Goal: Task Accomplishment & Management: Manage account settings

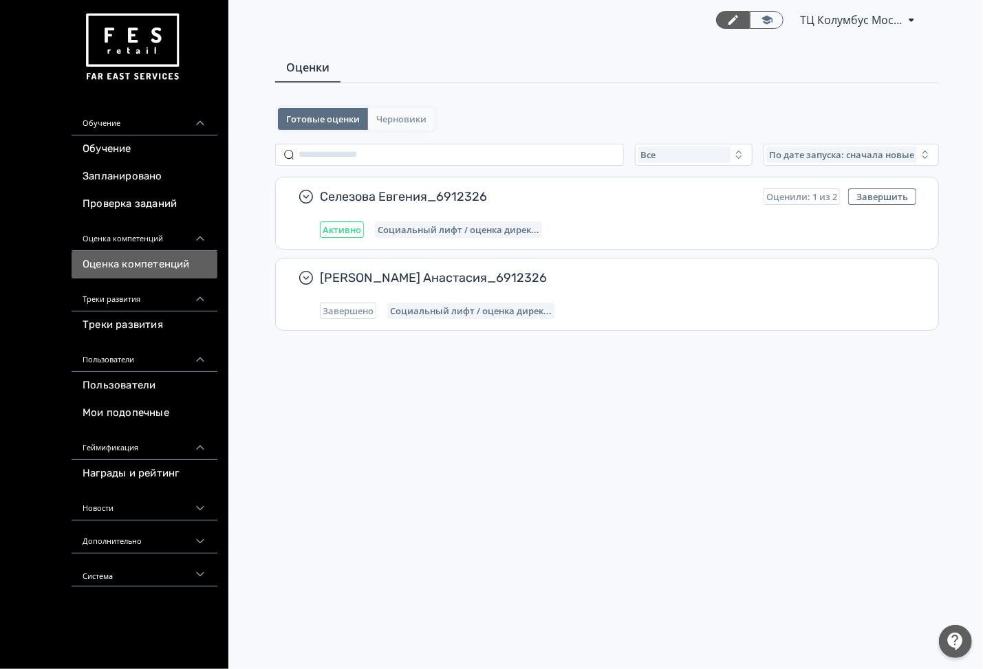
click at [395, 118] on span "Черновики" at bounding box center [401, 118] width 50 height 11
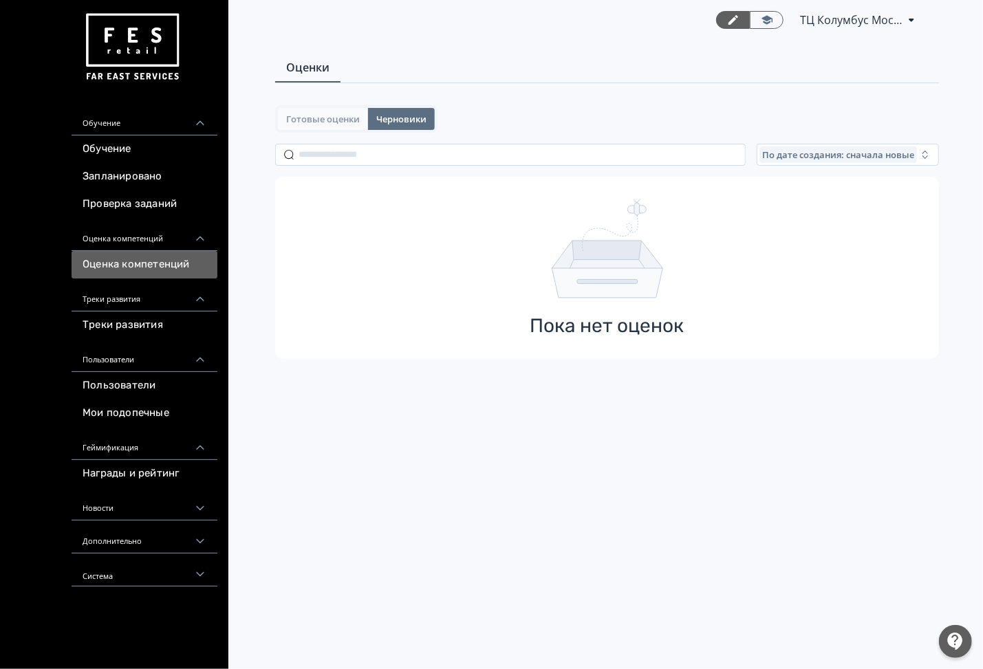
drag, startPoint x: 323, startPoint y: 117, endPoint x: 337, endPoint y: 113, distance: 14.8
click at [325, 116] on span "Готовые оценки" at bounding box center [323, 118] width 74 height 11
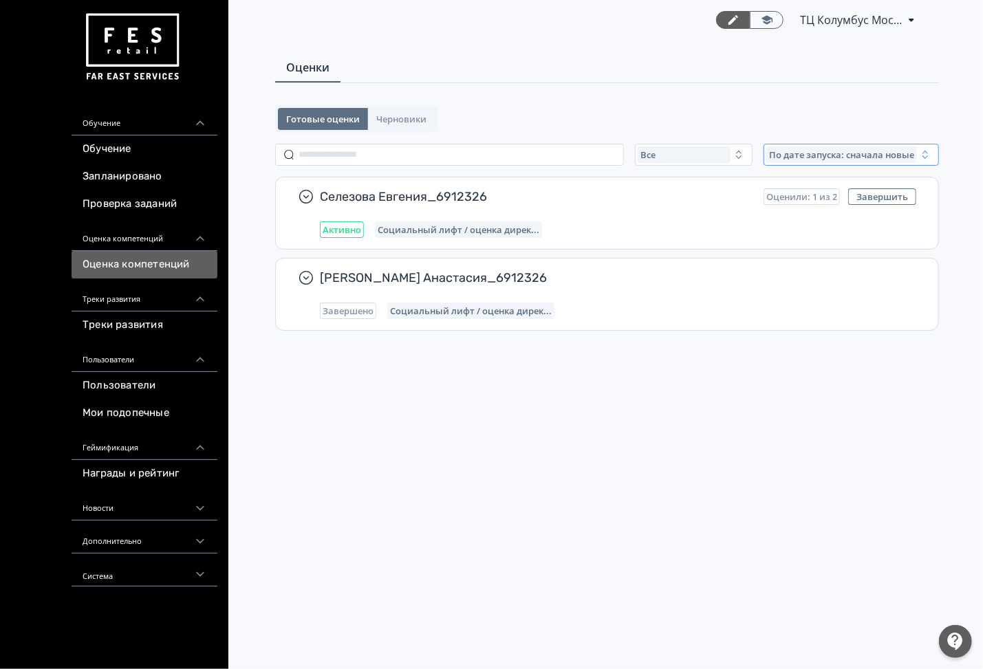
click at [818, 152] on span "По дате запуска: сначала новые" at bounding box center [841, 154] width 145 height 11
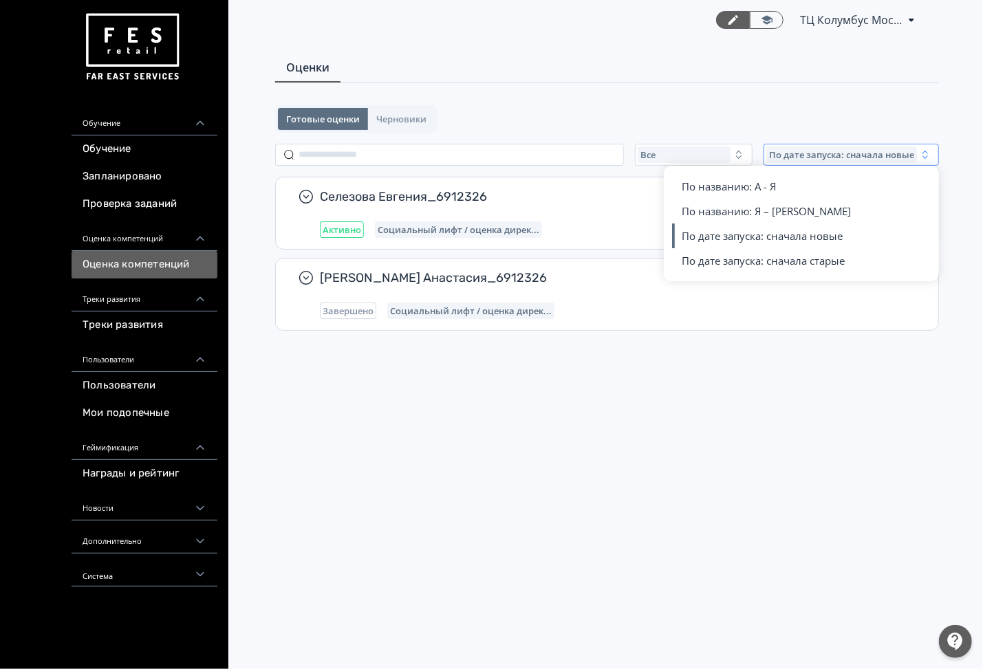
click at [818, 152] on span "По дате запуска: сначала новые" at bounding box center [841, 154] width 145 height 11
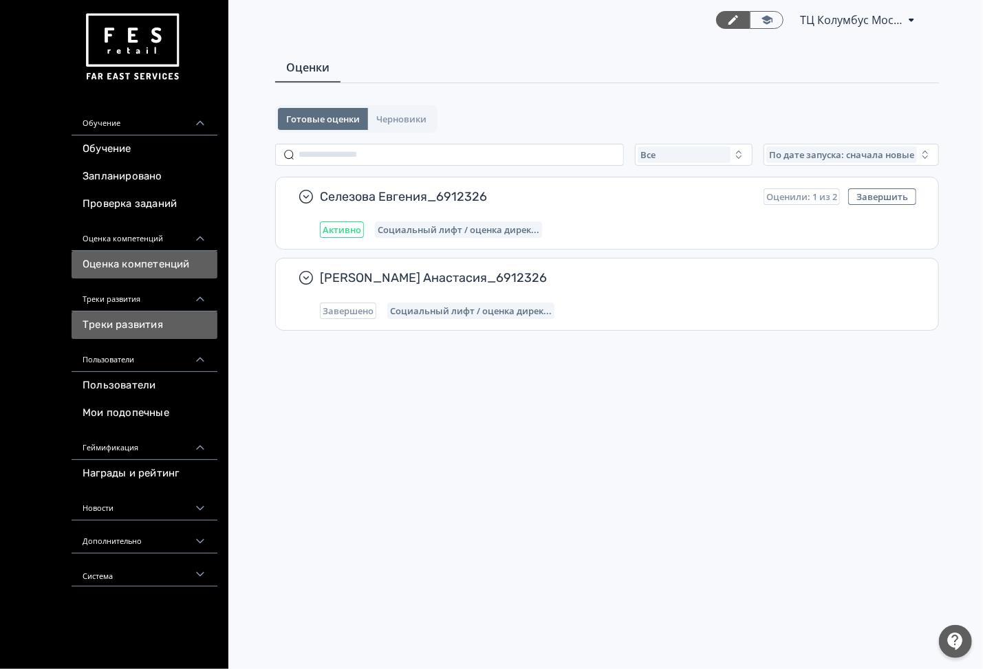
click at [149, 329] on link "Треки развития" at bounding box center [145, 326] width 146 height 28
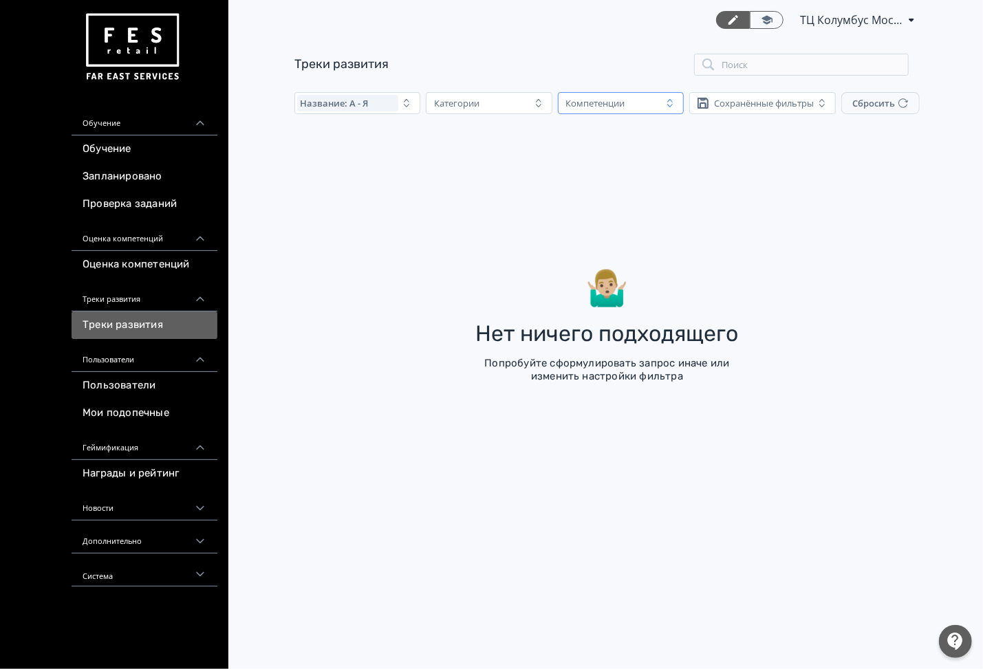
click at [639, 98] on div "Компетенции" at bounding box center [610, 103] width 101 height 17
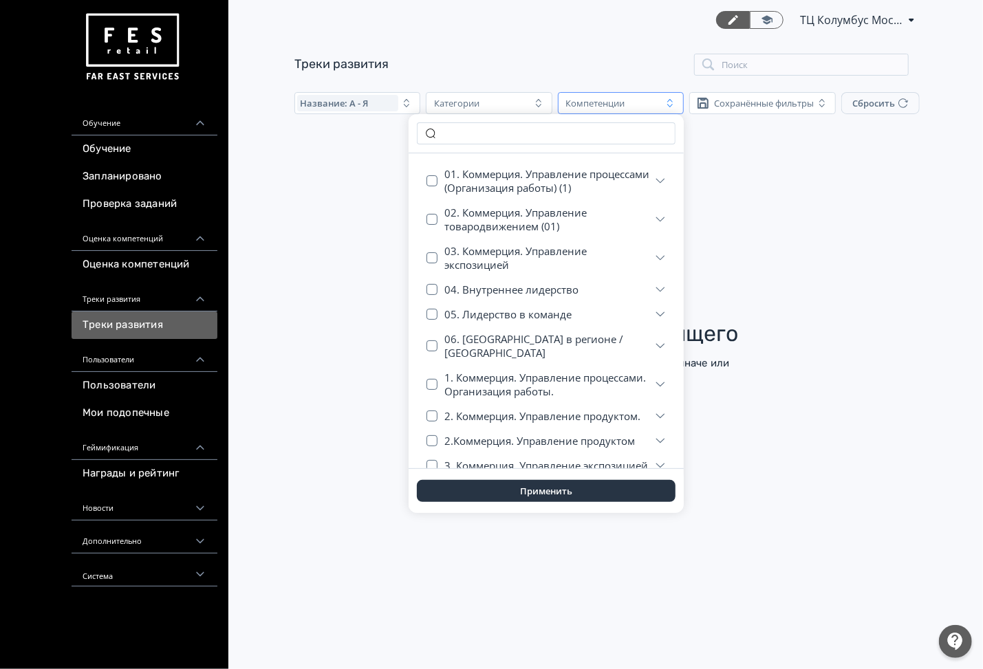
click at [639, 98] on div "Компетенции" at bounding box center [610, 103] width 101 height 17
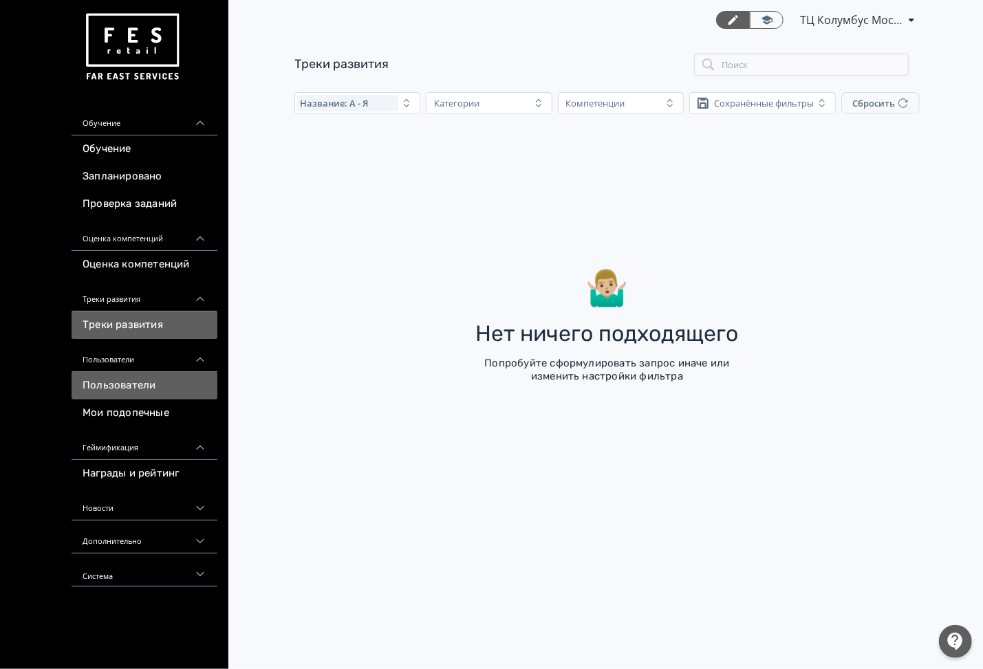
click at [138, 380] on link "Пользователи" at bounding box center [145, 386] width 146 height 28
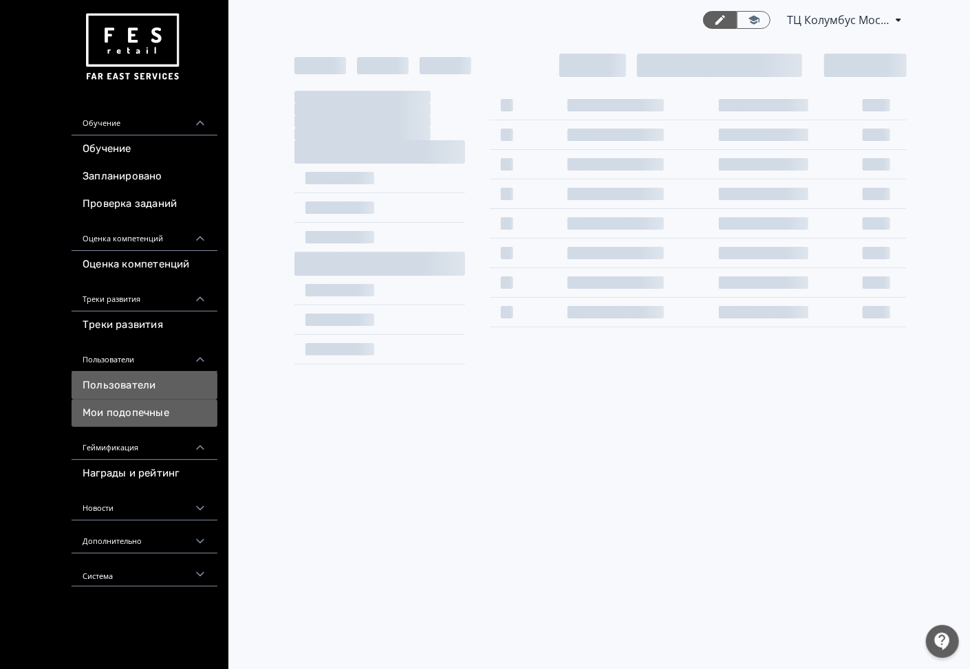
click at [160, 407] on link "Мои подопечные" at bounding box center [145, 414] width 146 height 28
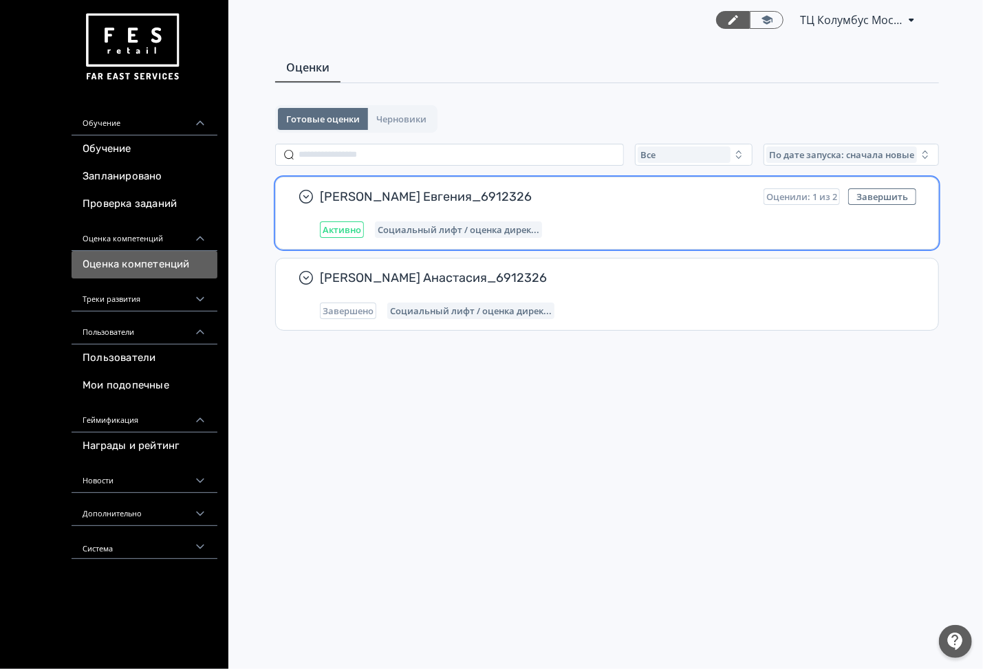
click at [459, 195] on span "Селезова Евгения_6912326" at bounding box center [536, 196] width 433 height 17
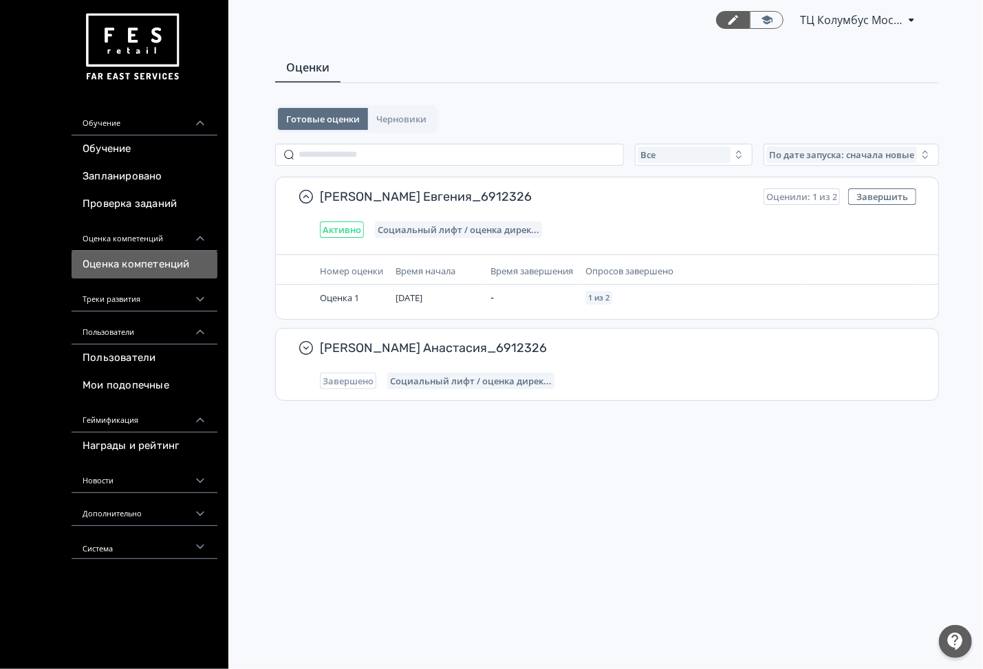
click at [408, 104] on div "Оценки Готовые оценки Черновики Все По дате запуска: сначала новые Селезова Евг…" at bounding box center [607, 245] width 752 height 382
click at [99, 158] on link "Обучение" at bounding box center [145, 149] width 146 height 28
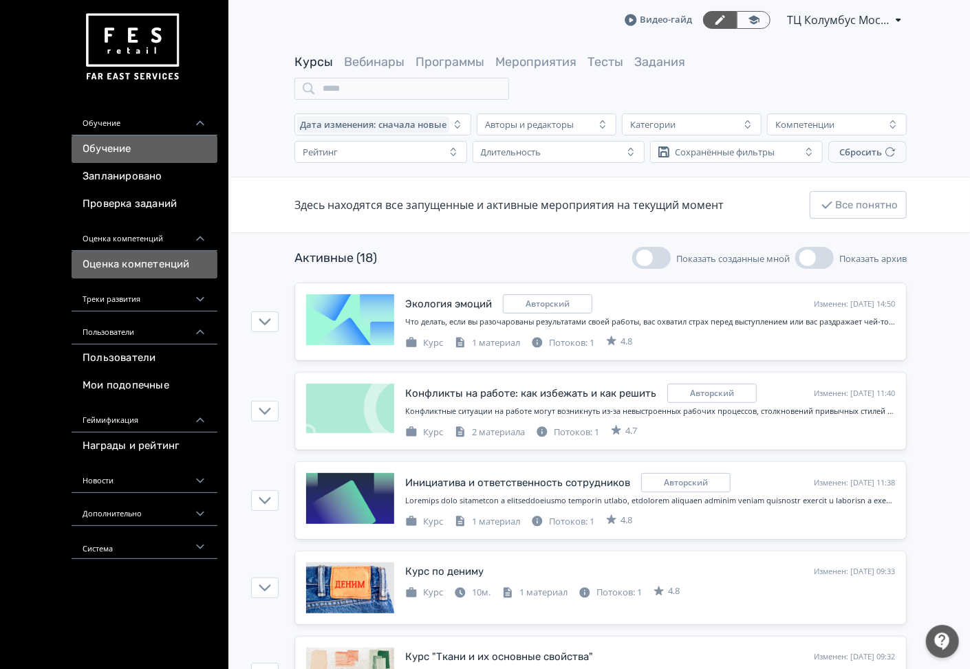
click at [139, 269] on link "Оценка компетенций" at bounding box center [145, 265] width 146 height 28
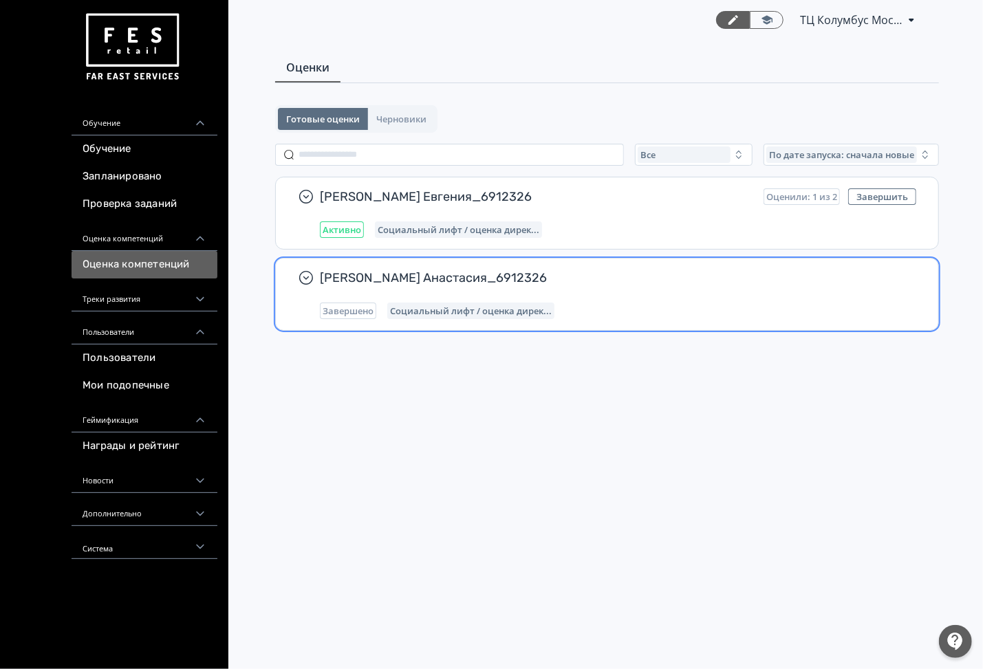
click at [430, 283] on span "[PERSON_NAME] Анастасия_6912326" at bounding box center [612, 278] width 585 height 17
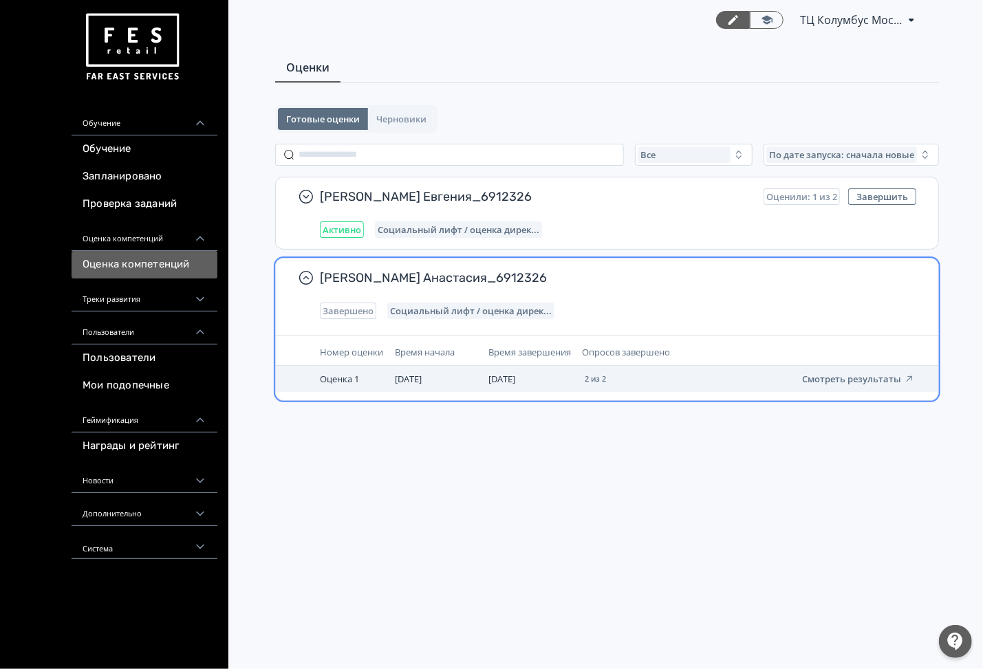
click at [847, 392] on td "Смотреть результаты" at bounding box center [857, 379] width 126 height 26
click at [858, 384] on button "Смотреть результаты" at bounding box center [858, 378] width 113 height 11
